Goal: Use online tool/utility

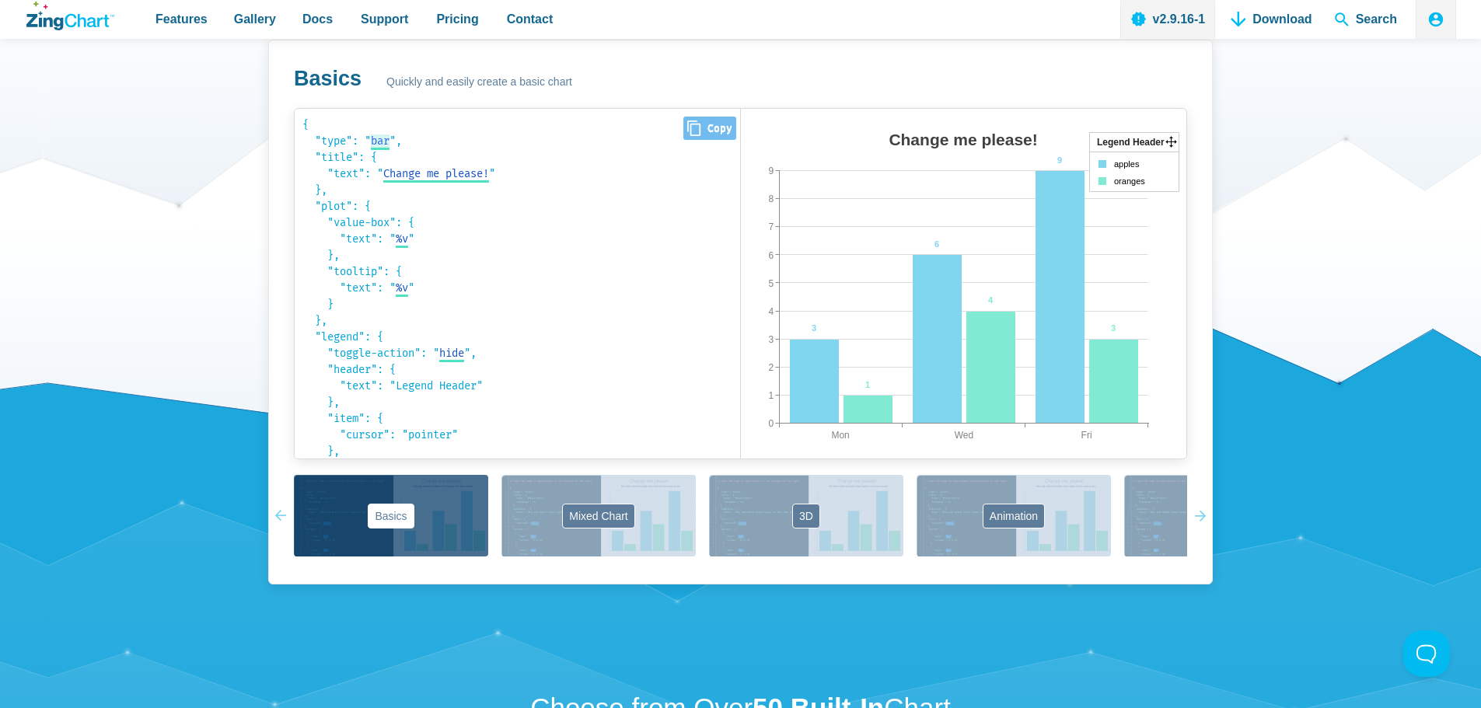
click at [382, 146] on span "bar" at bounding box center [380, 140] width 19 height 13
click at [427, 181] on span "Change me please! Change me please!" at bounding box center [436, 175] width 106 height 16
click at [386, 131] on code "{ "type": " bar bar area line radar scatter ", "title": { "text": " Change me p…" at bounding box center [517, 284] width 430 height 334
click at [386, 140] on span "bar" at bounding box center [380, 140] width 19 height 13
click at [428, 147] on select "bar area line radar scatter" at bounding box center [400, 141] width 59 height 16
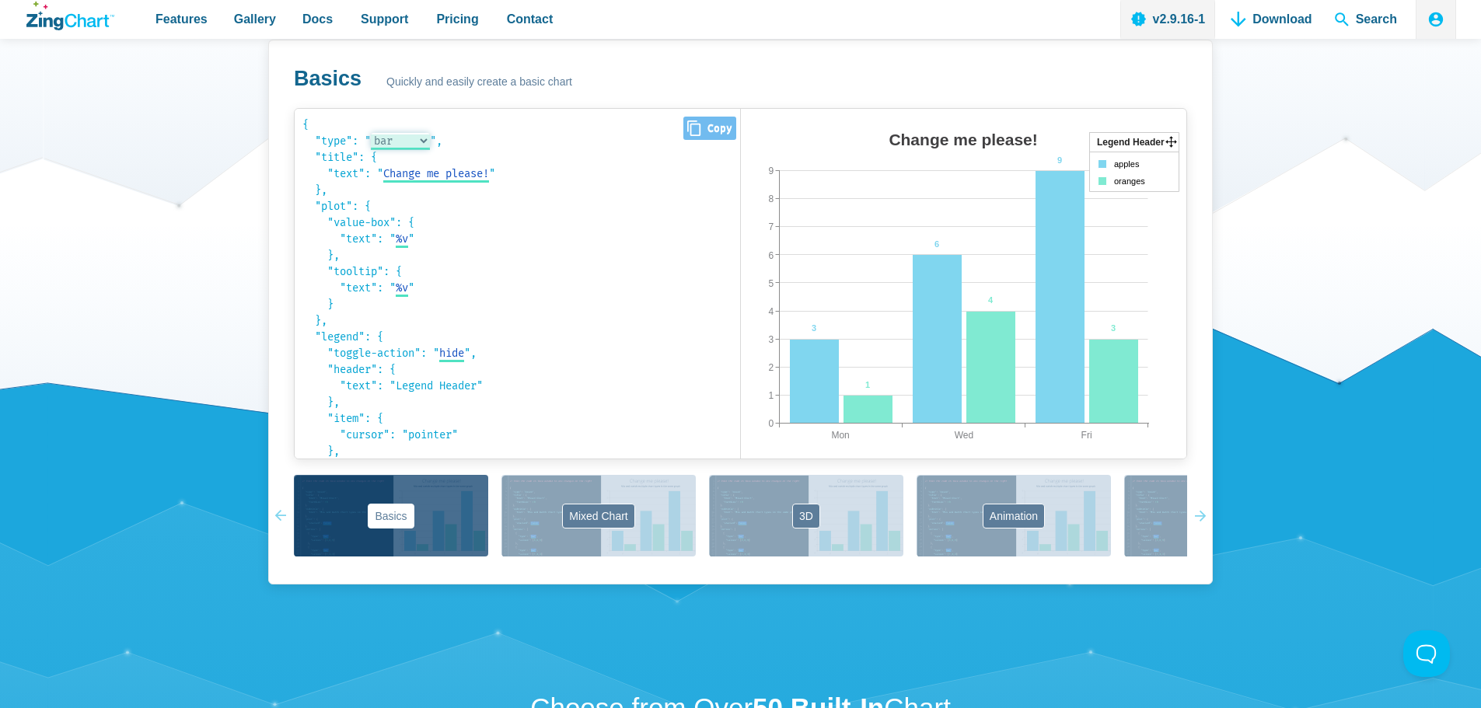
select select "line"
click at [374, 133] on select "bar area line radar scatter" at bounding box center [400, 141] width 59 height 16
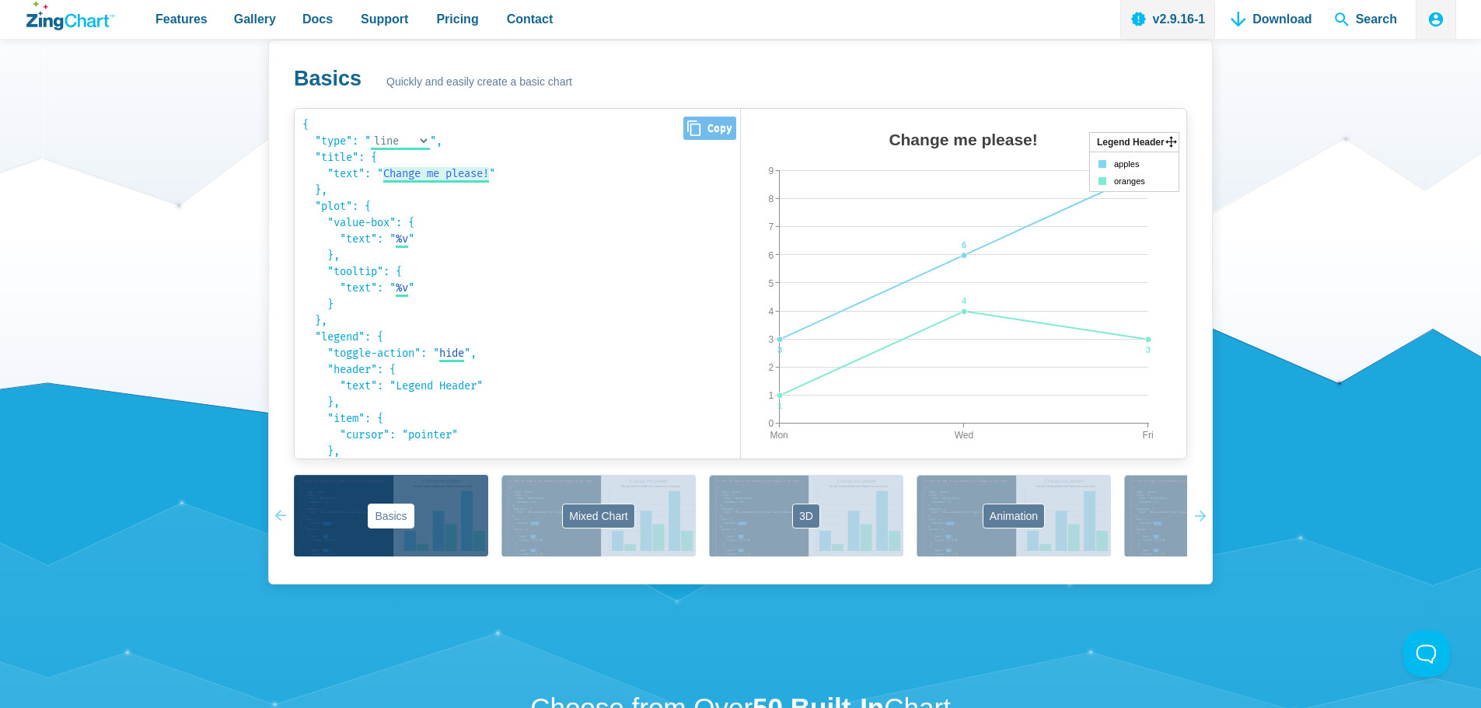
click at [469, 176] on span "Change me please!" at bounding box center [436, 173] width 106 height 13
click at [463, 252] on code "{ "type": " line bar area line radar scatter ", "title": { "text": " Change me …" at bounding box center [517, 284] width 430 height 334
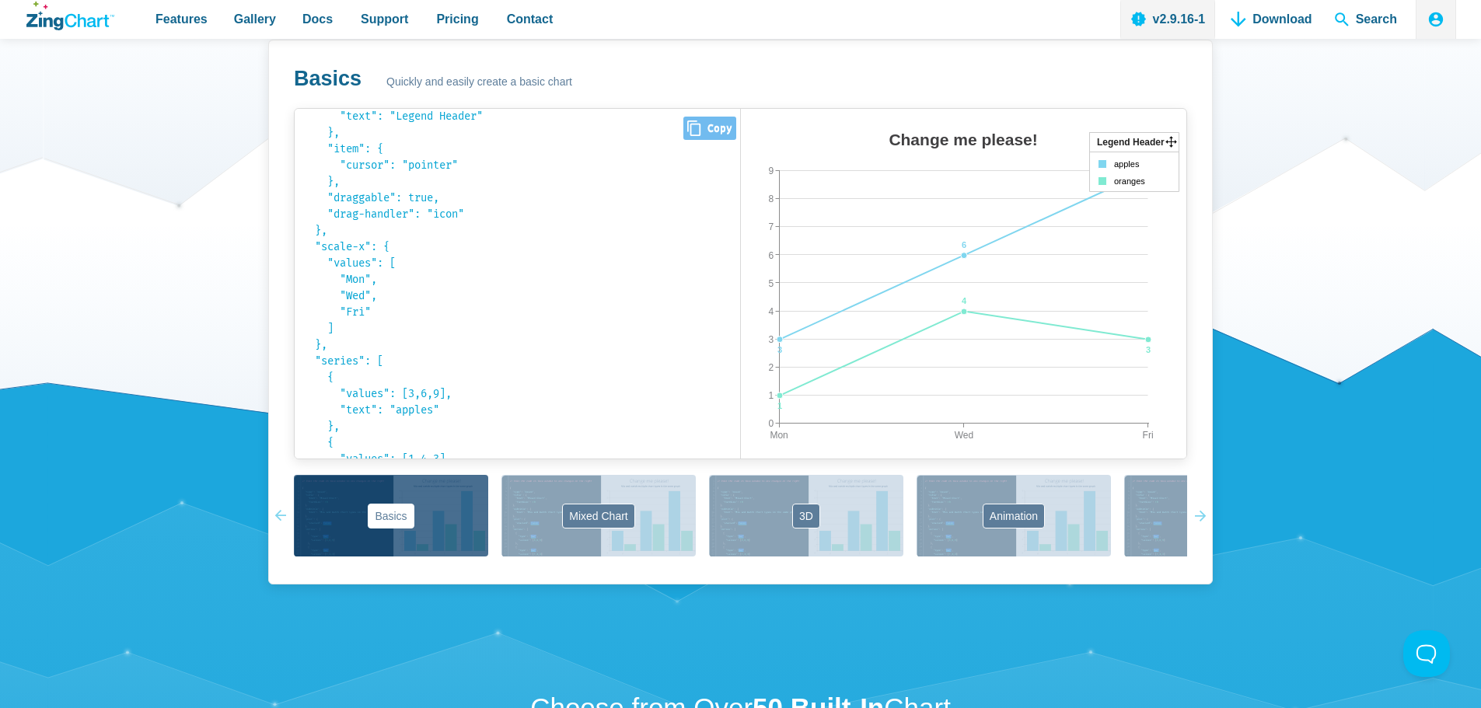
scroll to position [344, 0]
